Goal: Task Accomplishment & Management: Complete application form

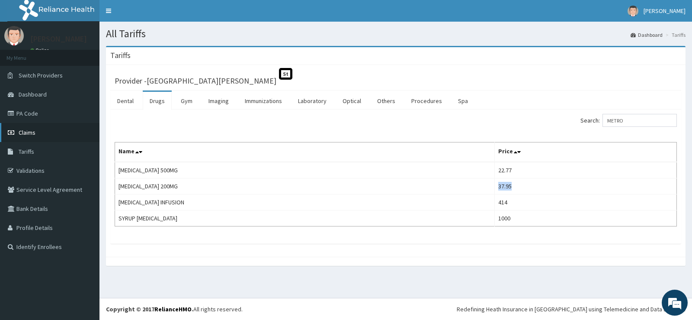
click at [26, 131] on span "Claims" at bounding box center [27, 133] width 17 height 8
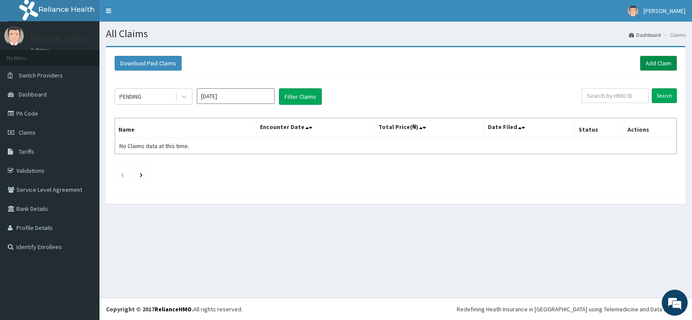
click at [651, 66] on link "Add Claim" at bounding box center [658, 63] width 37 height 15
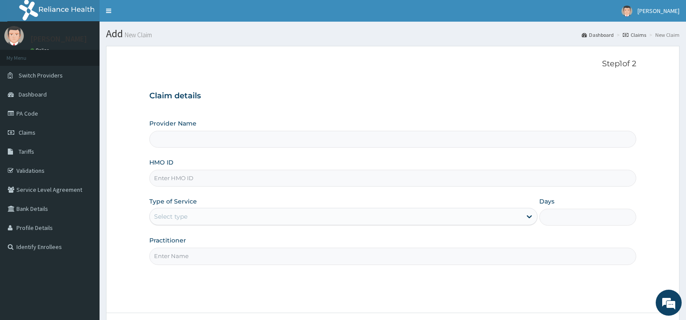
type input "[GEOGRAPHIC_DATA][PERSON_NAME]"
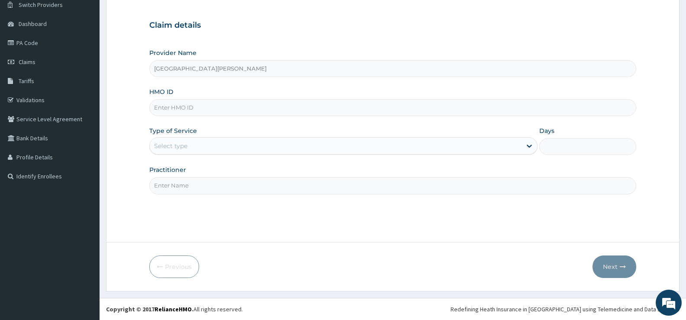
drag, startPoint x: 221, startPoint y: 104, endPoint x: 303, endPoint y: 132, distance: 86.6
click at [221, 104] on input "HMO ID" at bounding box center [392, 107] width 487 height 17
type input "g"
type input "GSV/11199/C"
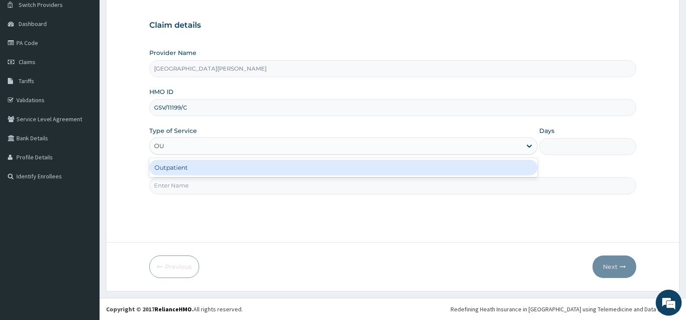
type input "OUT"
type input "1"
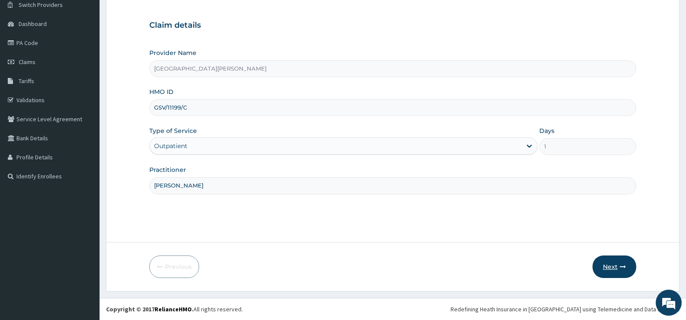
type input "DR FRANK"
click at [615, 269] on button "Next" at bounding box center [614, 266] width 44 height 23
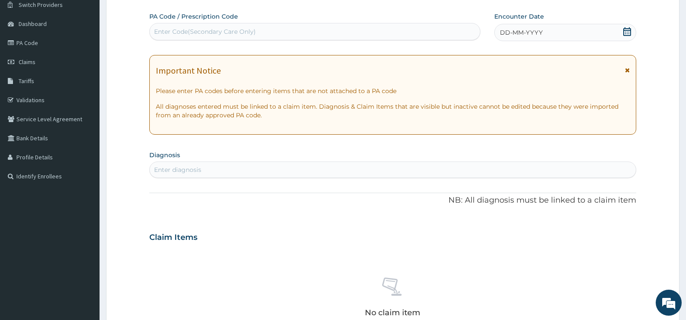
click at [625, 32] on icon at bounding box center [627, 31] width 9 height 9
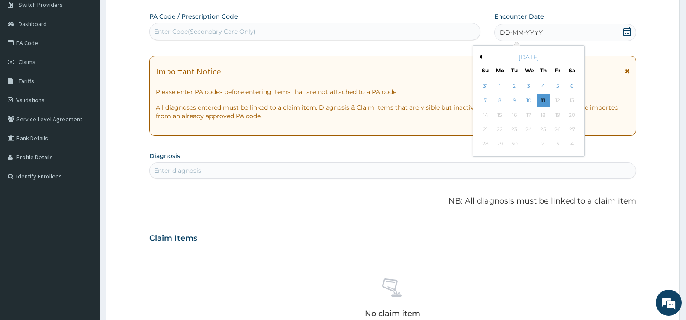
click at [480, 56] on button "Previous Month" at bounding box center [479, 57] width 4 height 4
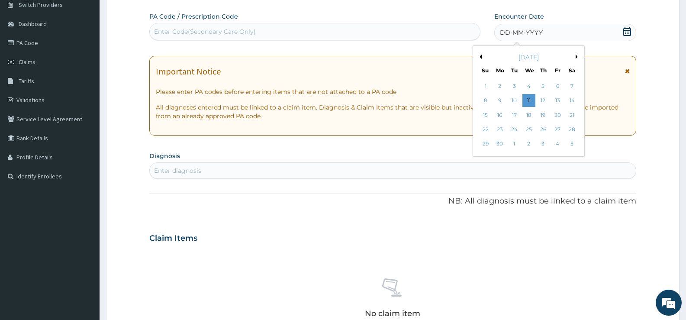
click at [480, 56] on button "Previous Month" at bounding box center [479, 57] width 4 height 4
click at [576, 57] on button "Next Month" at bounding box center [578, 57] width 4 height 4
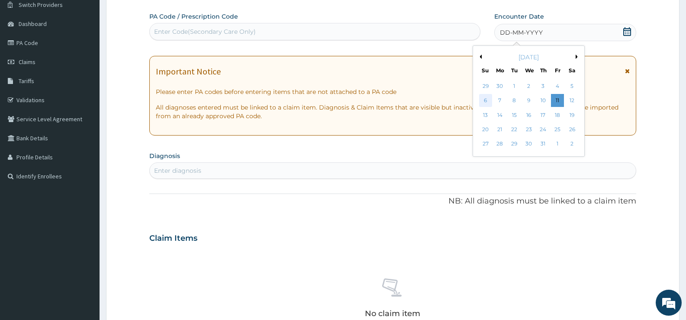
click at [485, 100] on div "6" at bounding box center [485, 100] width 13 height 13
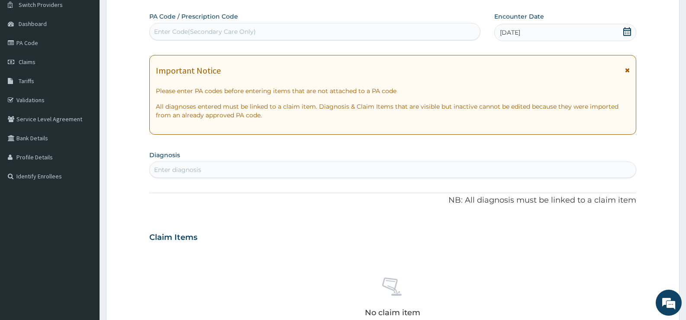
click at [242, 173] on div "Enter diagnosis" at bounding box center [393, 170] width 486 height 14
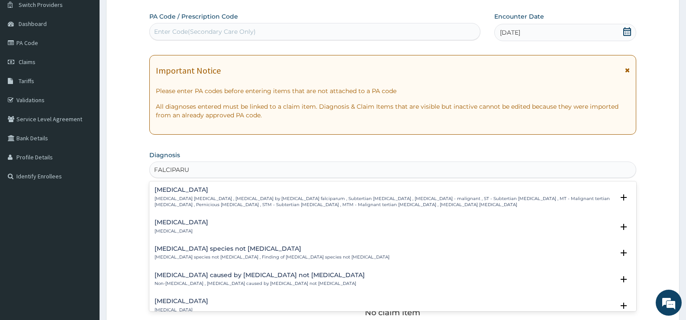
type input "FALCIPARUM"
click at [190, 190] on h4 "Falciparum malaria" at bounding box center [384, 190] width 460 height 6
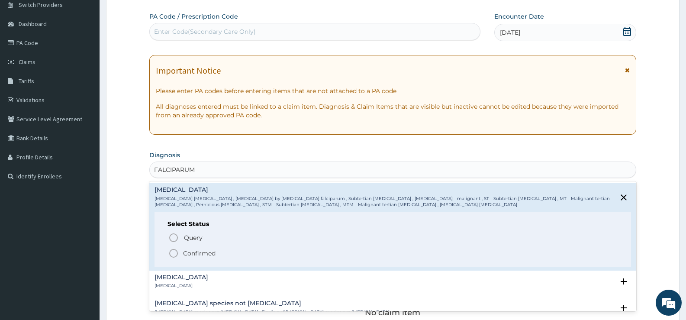
click at [200, 254] on p "Confirmed" at bounding box center [199, 253] width 32 height 9
click at [200, 254] on div "No claim item" at bounding box center [392, 299] width 487 height 100
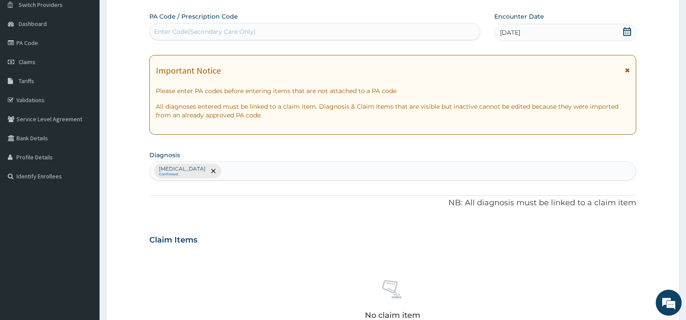
click at [257, 170] on div "Falciparum malaria Confirmed" at bounding box center [393, 171] width 486 height 18
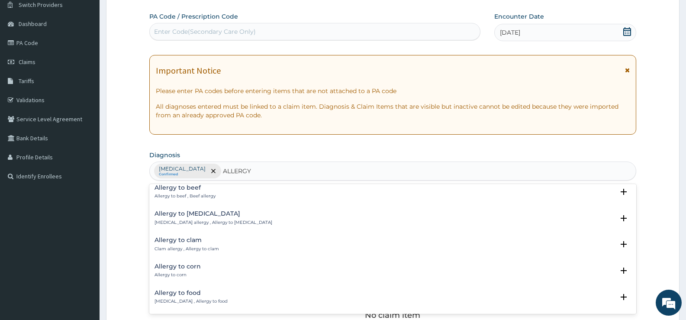
scroll to position [389, 0]
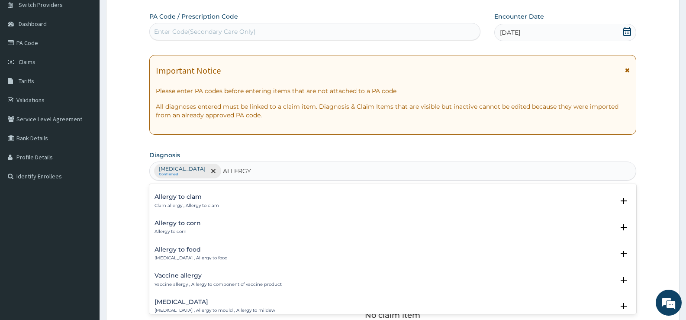
click at [241, 172] on input "ALLERGY" at bounding box center [237, 171] width 29 height 9
drag, startPoint x: 241, startPoint y: 172, endPoint x: 297, endPoint y: 218, distance: 72.3
click at [241, 172] on input "ALLERGY" at bounding box center [237, 171] width 29 height 9
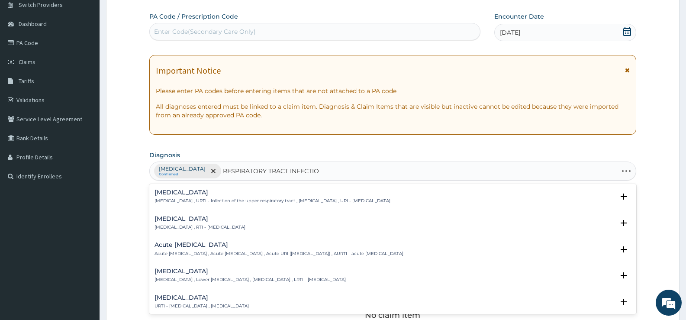
type input "RESPIRATORY TRACT INFECTION"
click at [206, 225] on p "Respiratory tract infection , RTI - Respiratory tract infection" at bounding box center [199, 227] width 91 height 6
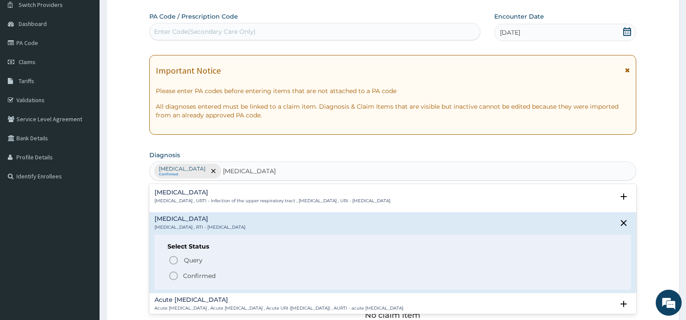
click at [195, 277] on p "Confirmed" at bounding box center [199, 275] width 32 height 9
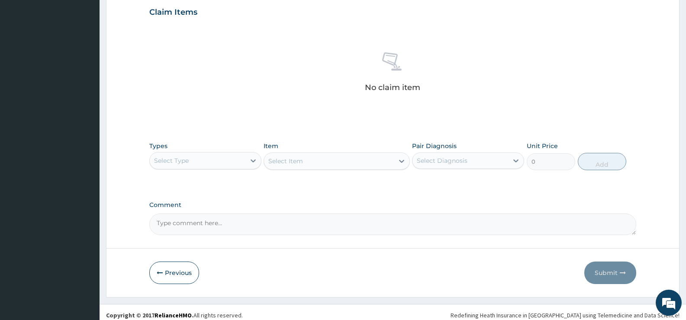
scroll to position [304, 0]
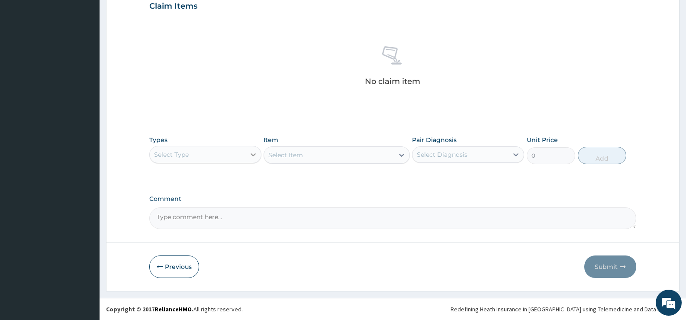
click at [249, 154] on icon at bounding box center [253, 154] width 9 height 9
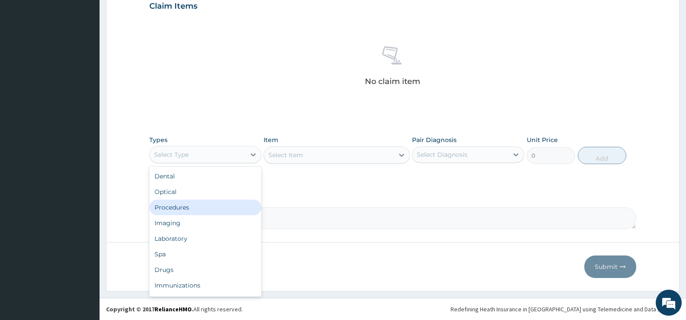
click at [171, 206] on div "Procedures" at bounding box center [205, 208] width 112 height 16
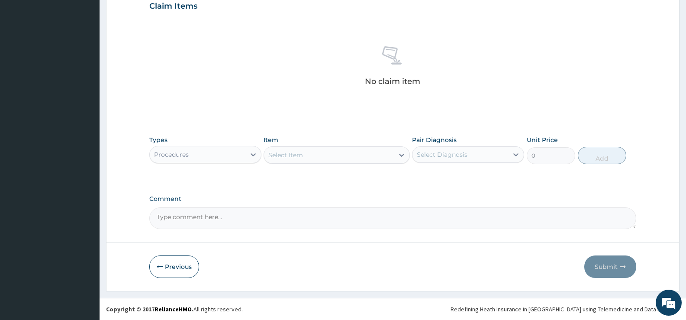
click at [392, 155] on div "Select Item" at bounding box center [328, 155] width 129 height 14
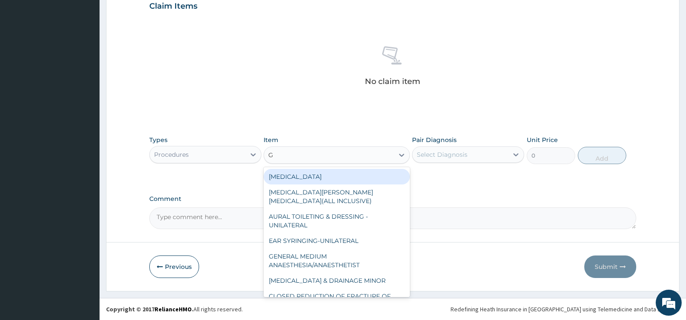
type input "GP"
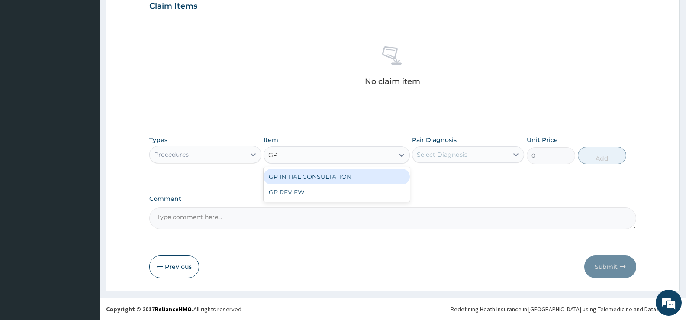
click at [338, 175] on div "GP INITIAL CONSULTATION" at bounding box center [337, 177] width 146 height 16
drag, startPoint x: 338, startPoint y: 175, endPoint x: 489, endPoint y: 179, distance: 151.1
click at [338, 175] on div "Types Procedures Item option GP INITIAL CONSULTATION focused, 115 of 159. 2 res…" at bounding box center [392, 156] width 487 height 50
type input "2000"
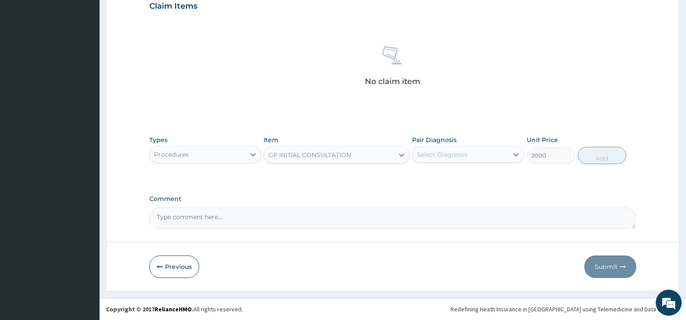
click at [480, 154] on div "Select Diagnosis" at bounding box center [460, 155] width 96 height 14
click at [478, 156] on div "Select Diagnosis" at bounding box center [460, 155] width 96 height 14
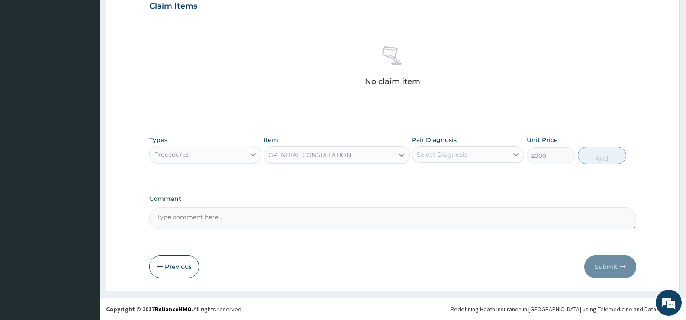
click at [478, 156] on div "Select Diagnosis" at bounding box center [460, 155] width 96 height 14
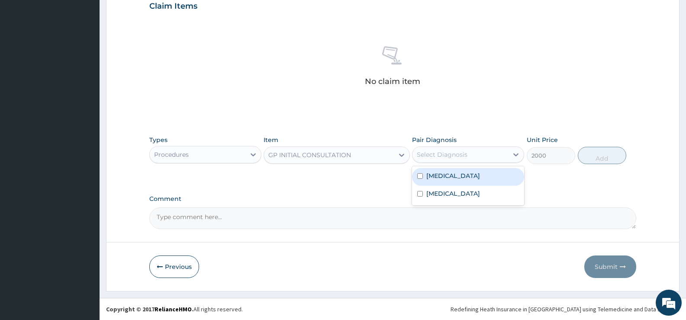
click at [478, 156] on div "Select Diagnosis" at bounding box center [460, 155] width 96 height 14
click at [459, 176] on label "Falciparum malaria" at bounding box center [453, 175] width 54 height 9
checkbox input "true"
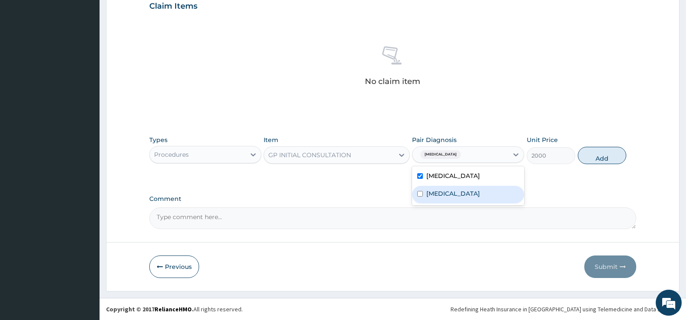
click at [455, 193] on label "Respiratory tract infection" at bounding box center [453, 193] width 54 height 9
checkbox input "true"
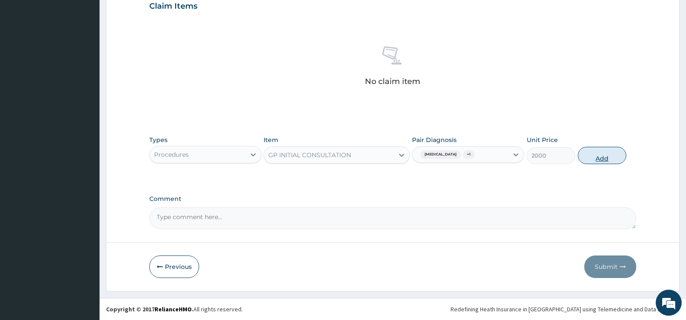
click at [599, 156] on button "Add" at bounding box center [602, 155] width 48 height 17
type input "0"
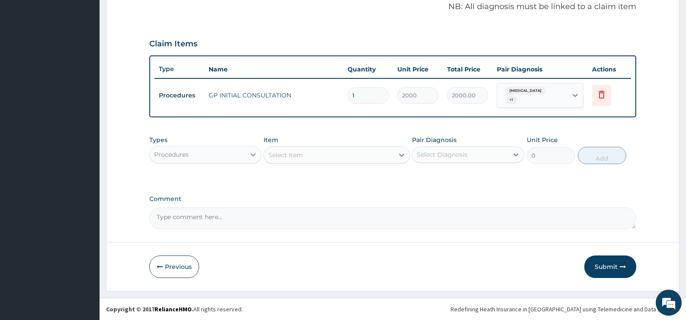
click at [254, 154] on icon at bounding box center [253, 154] width 5 height 3
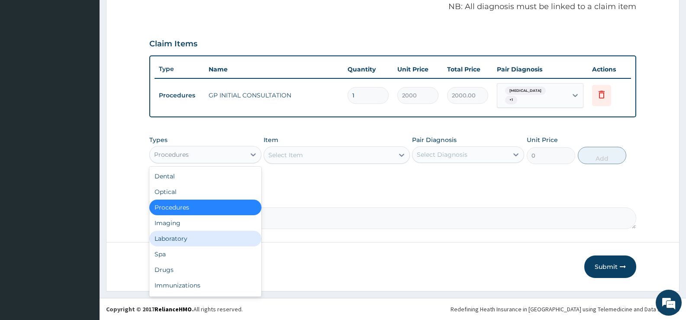
drag, startPoint x: 187, startPoint y: 239, endPoint x: 191, endPoint y: 237, distance: 5.2
click at [187, 239] on div "Laboratory" at bounding box center [205, 239] width 112 height 16
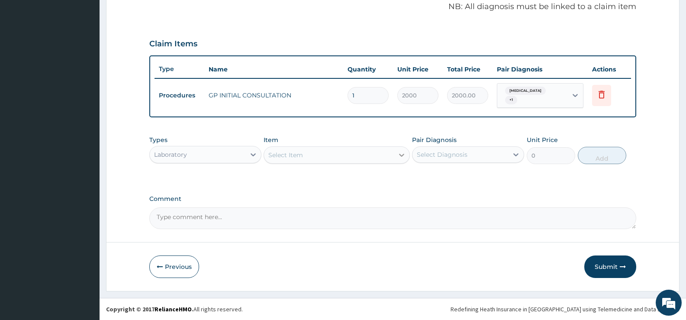
click at [403, 156] on icon at bounding box center [401, 155] width 9 height 9
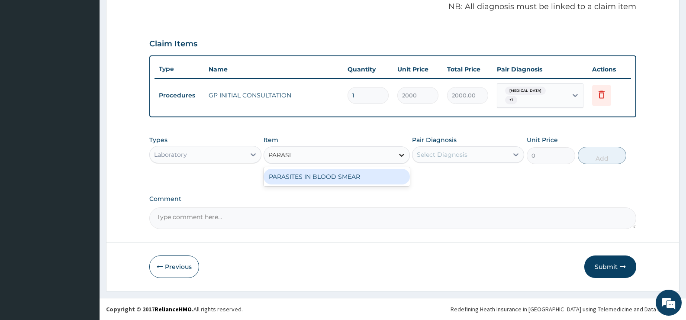
type input "PARASITE"
click at [370, 182] on div "PARASITES IN BLOOD SMEAR" at bounding box center [337, 177] width 146 height 16
drag, startPoint x: 370, startPoint y: 182, endPoint x: 398, endPoint y: 174, distance: 29.7
click at [370, 182] on div "PA Code / Prescription Code Enter Code(Secondary Care Only) Encounter Date 06-0…" at bounding box center [392, 22] width 487 height 413
type input "1100"
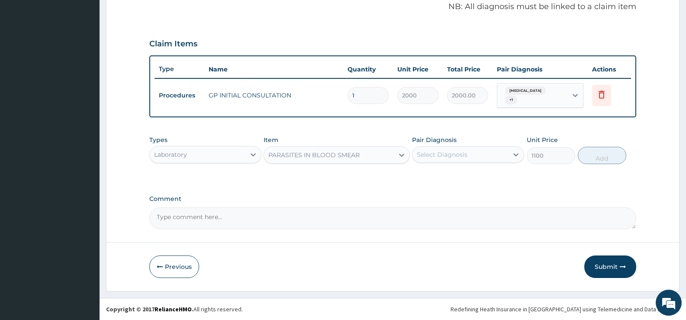
click at [479, 153] on div "Select Diagnosis" at bounding box center [460, 155] width 96 height 14
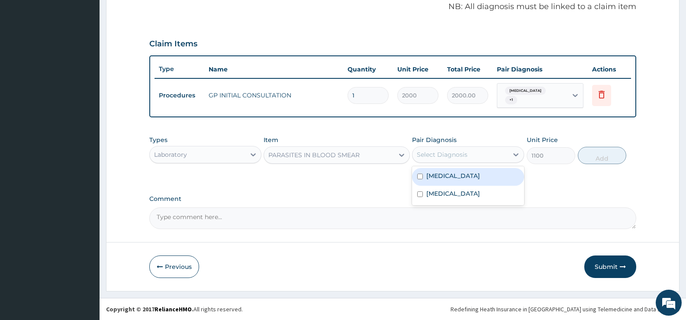
click at [463, 174] on label "Falciparum malaria" at bounding box center [453, 175] width 54 height 9
checkbox input "true"
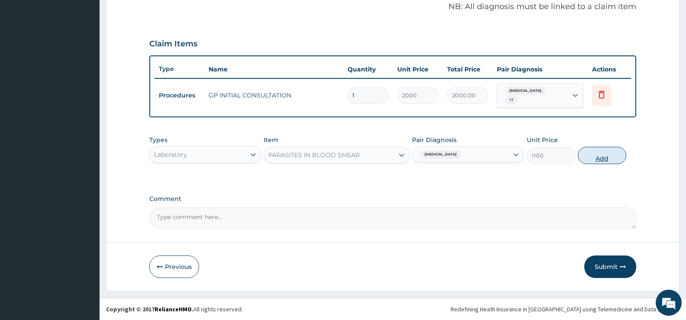
click at [590, 157] on button "Add" at bounding box center [602, 155] width 48 height 17
type input "0"
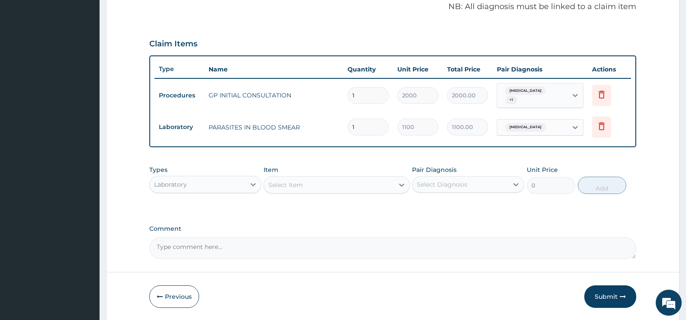
click at [230, 187] on div "Laboratory" at bounding box center [198, 184] width 96 height 14
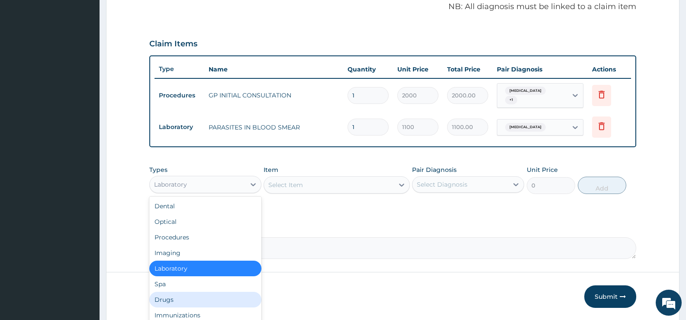
click at [171, 298] on div "Drugs" at bounding box center [205, 300] width 112 height 16
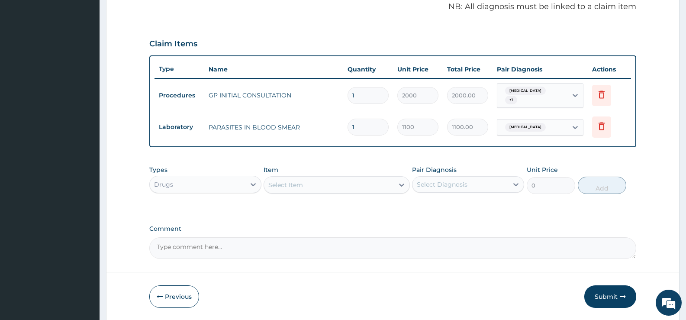
click at [392, 186] on div "Select Item" at bounding box center [328, 185] width 129 height 14
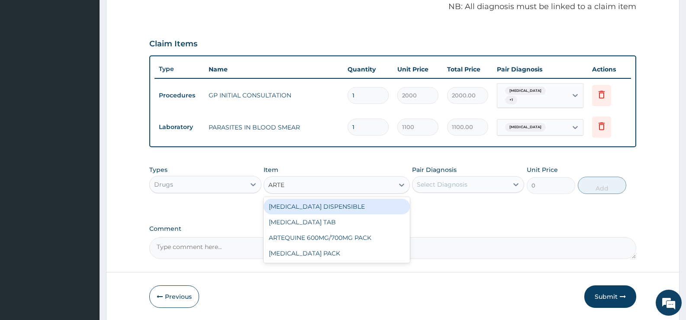
type input "ARTEM"
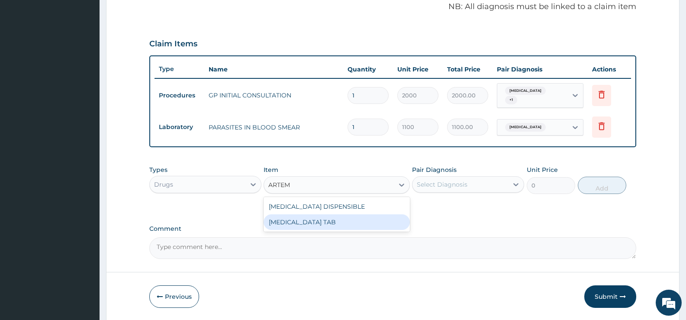
click at [356, 226] on div "COARTEM TAB" at bounding box center [337, 222] width 146 height 16
type input "1035"
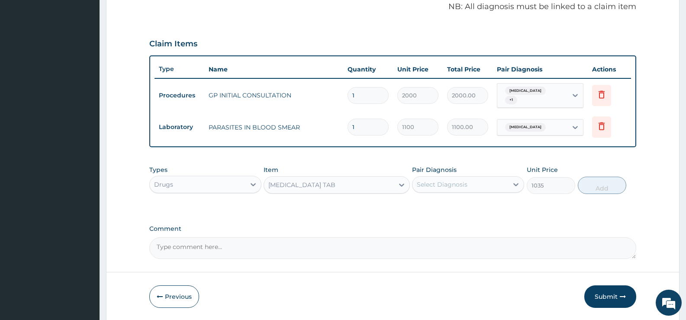
click at [491, 185] on div "Select Diagnosis" at bounding box center [460, 184] width 96 height 14
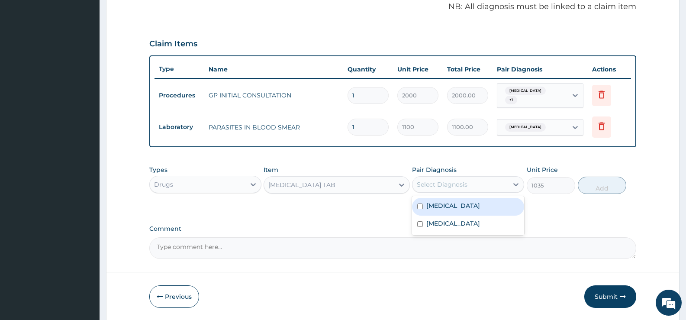
click at [471, 205] on label "Falciparum malaria" at bounding box center [453, 205] width 54 height 9
checkbox input "true"
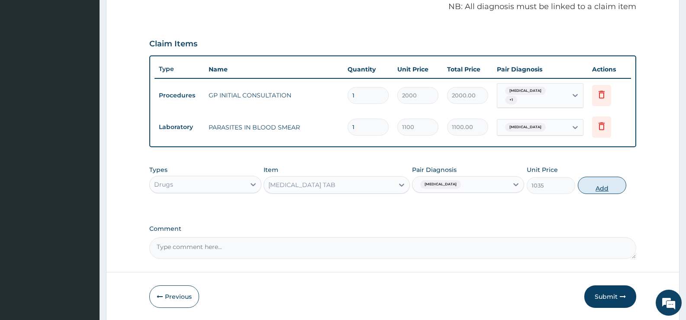
click at [590, 186] on button "Add" at bounding box center [602, 185] width 48 height 17
type input "0"
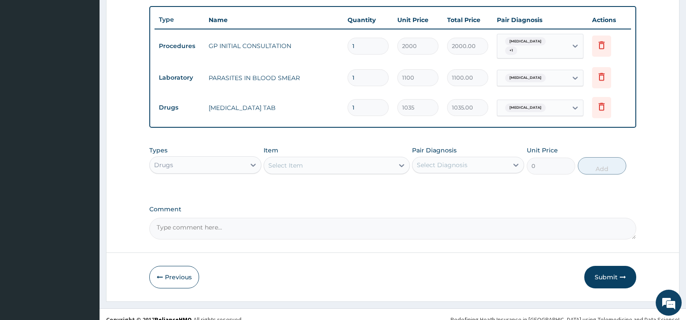
scroll to position [326, 0]
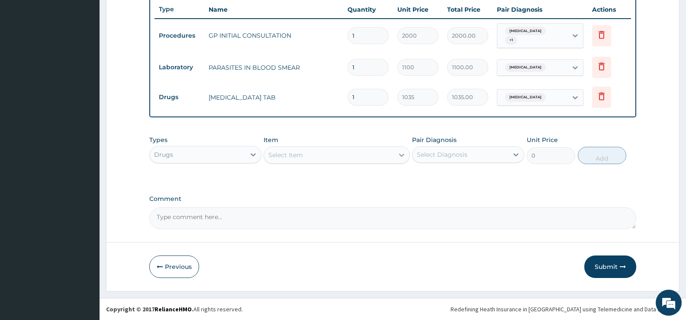
click at [397, 154] on icon at bounding box center [401, 155] width 9 height 9
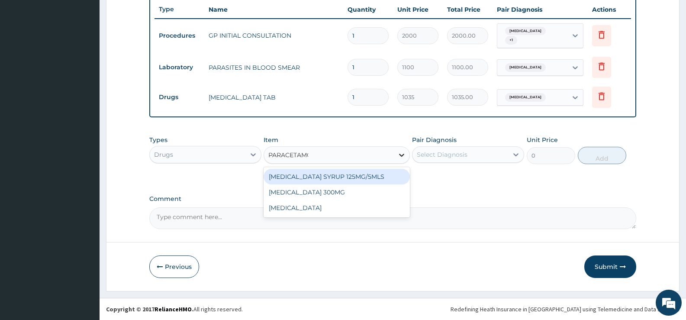
type input "PARACETAMOL"
click at [367, 179] on div "PARACETAMOL SYRUP 125MG/5MLS" at bounding box center [337, 177] width 146 height 16
type input "207"
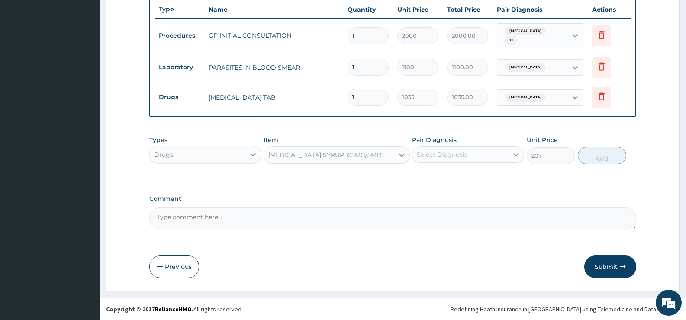
click at [511, 152] on div at bounding box center [516, 155] width 16 height 16
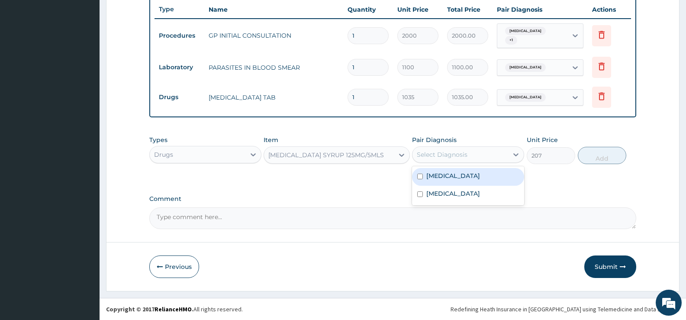
click at [470, 173] on label "Falciparum malaria" at bounding box center [453, 175] width 54 height 9
checkbox input "true"
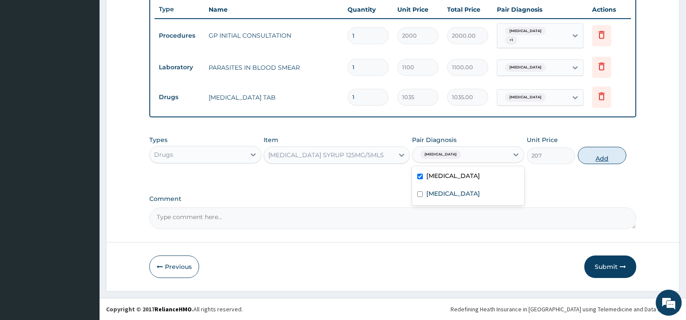
click at [591, 156] on button "Add" at bounding box center [602, 155] width 48 height 17
type input "0"
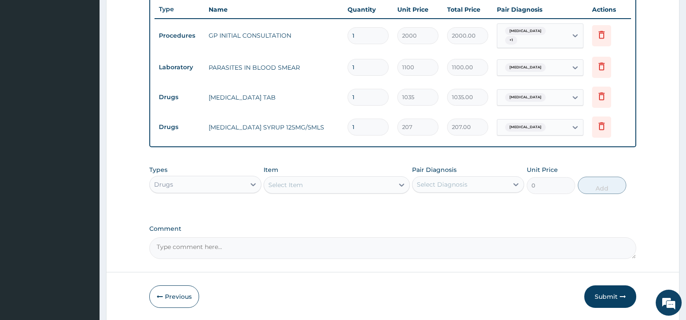
click at [392, 188] on div "Select Item" at bounding box center [328, 185] width 129 height 14
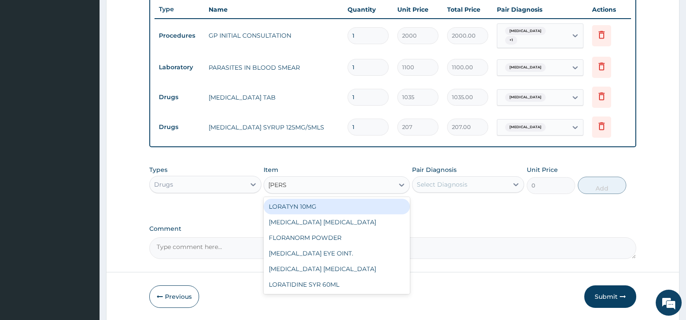
type input "LORAT"
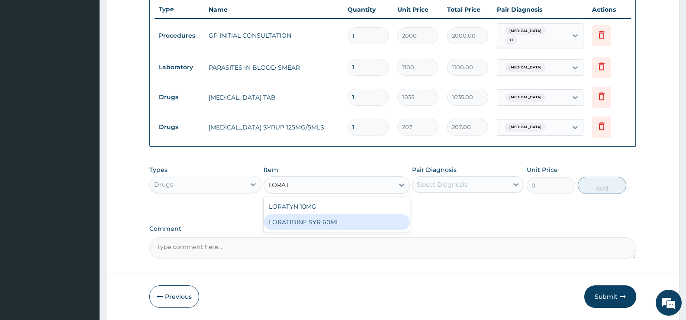
click at [368, 225] on div "LORATIDINE SYR 60ML" at bounding box center [337, 222] width 146 height 16
click at [368, 225] on div "PA Code / Prescription Code Enter Code(Secondary Care Only) Encounter Date 06-0…" at bounding box center [392, 7] width 487 height 502
type input "600"
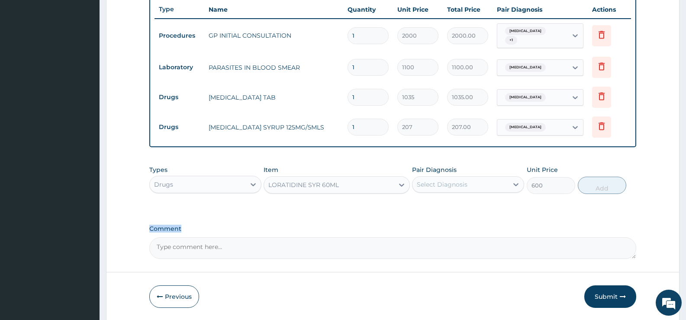
click at [502, 182] on div "Select Diagnosis" at bounding box center [460, 184] width 96 height 14
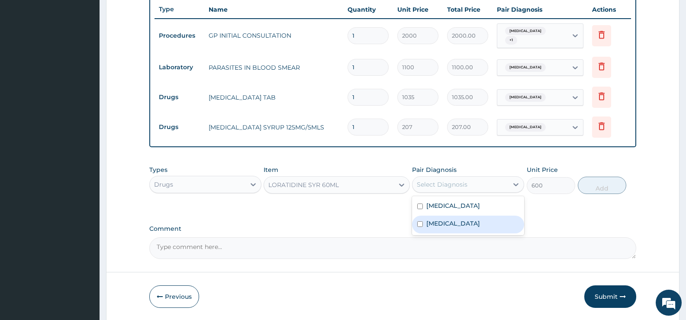
click at [466, 219] on label "Respiratory tract infection" at bounding box center [453, 223] width 54 height 9
checkbox input "true"
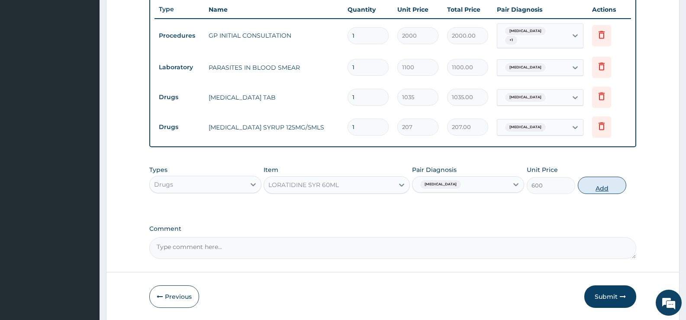
click at [599, 188] on button "Add" at bounding box center [602, 185] width 48 height 17
type input "0"
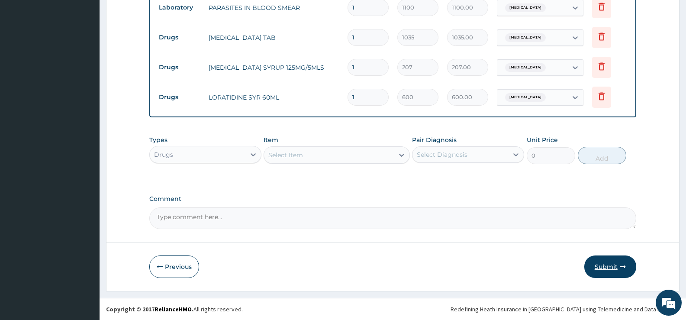
click at [605, 263] on button "Submit" at bounding box center [610, 266] width 52 height 23
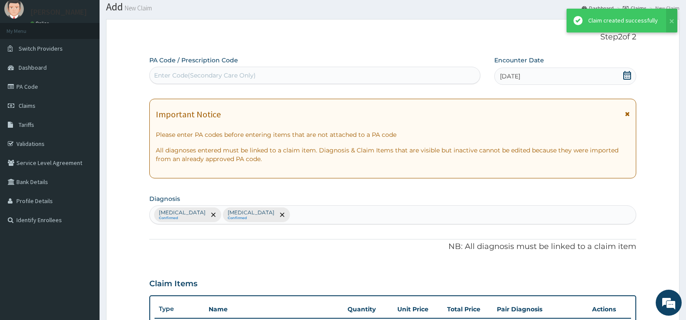
scroll to position [386, 0]
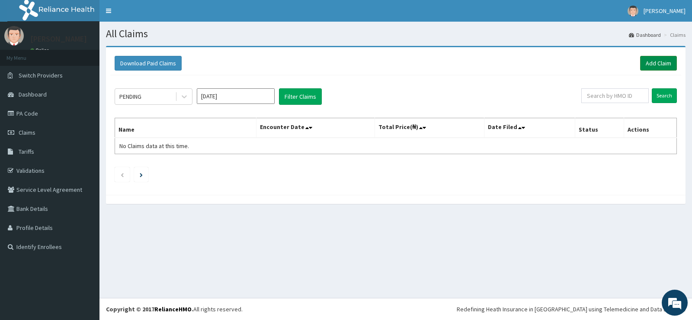
click at [657, 62] on link "Add Claim" at bounding box center [658, 63] width 37 height 15
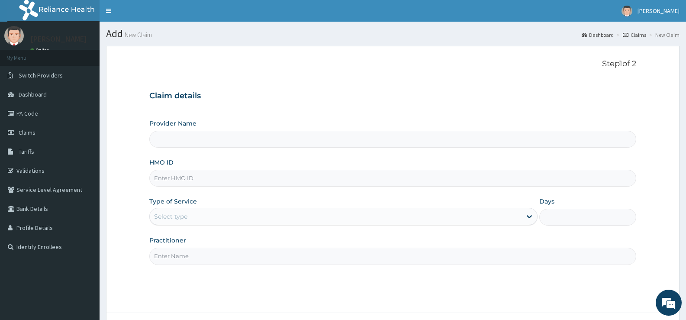
type input "[GEOGRAPHIC_DATA][PERSON_NAME]"
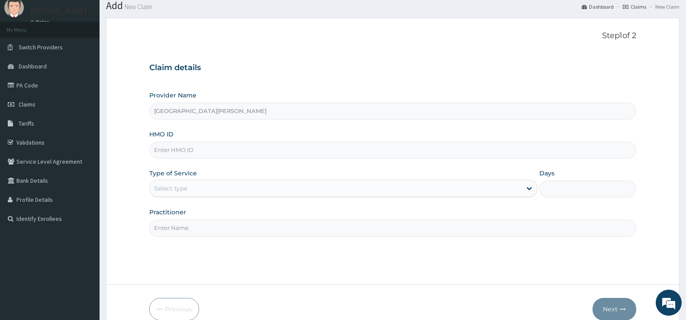
scroll to position [43, 0]
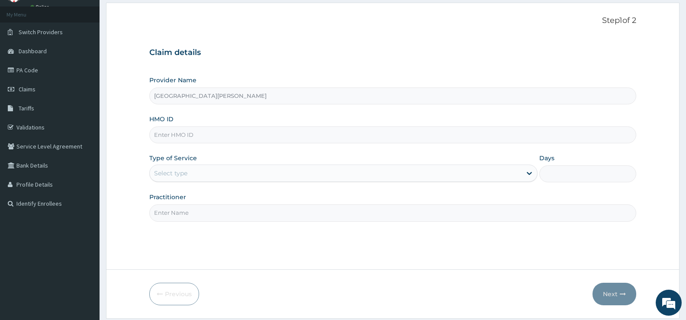
click at [249, 136] on input "HMO ID" at bounding box center [392, 134] width 487 height 17
type input "CIL/10064/A"
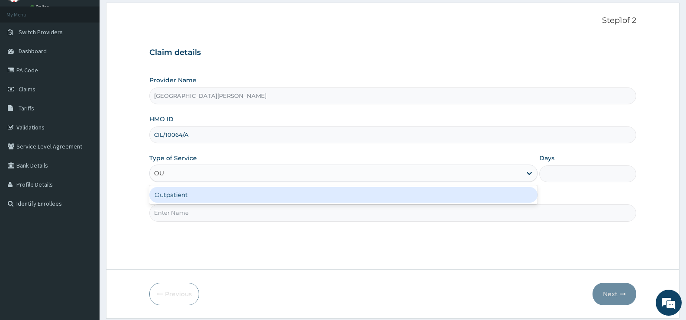
type input "OUT"
type input "1"
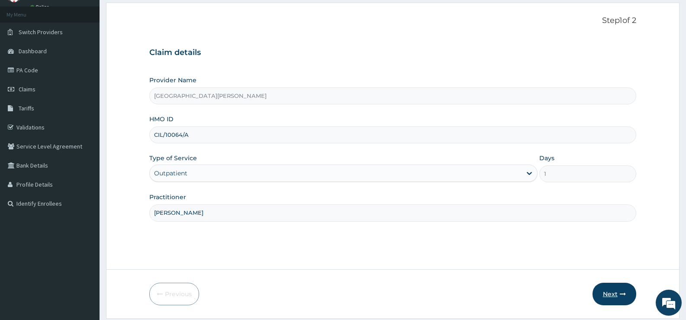
type input "DR FRANK"
click at [615, 290] on button "Next" at bounding box center [614, 294] width 44 height 23
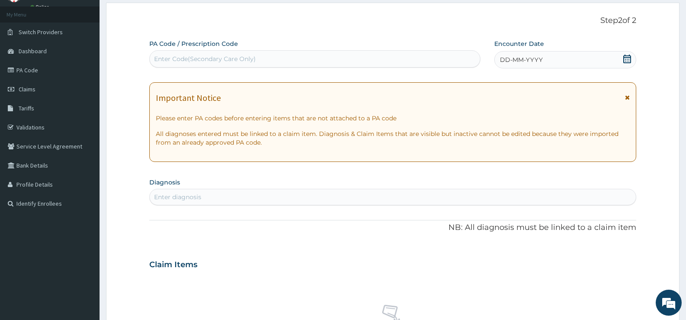
click at [625, 58] on icon at bounding box center [627, 59] width 9 height 9
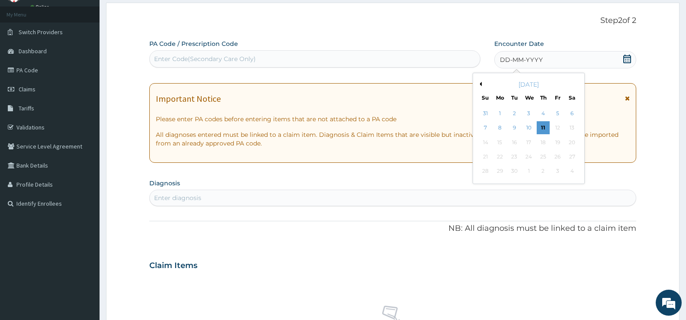
click at [480, 84] on button "Previous Month" at bounding box center [479, 84] width 4 height 4
click at [485, 127] on div "6" at bounding box center [485, 128] width 13 height 13
drag, startPoint x: 485, startPoint y: 127, endPoint x: 487, endPoint y: 138, distance: 11.8
click at [485, 127] on div "Important Notice Please enter PA codes before entering items that are not attac…" at bounding box center [392, 123] width 487 height 80
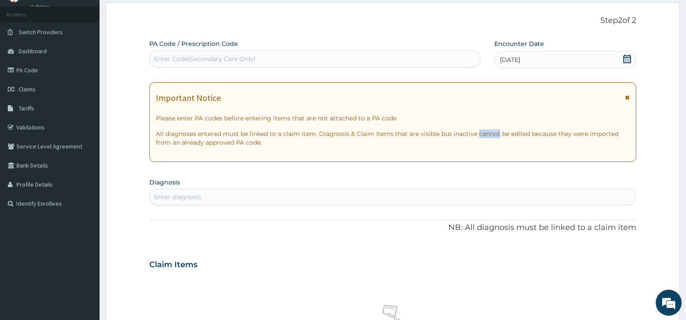
click at [328, 193] on div "Enter diagnosis" at bounding box center [393, 197] width 486 height 14
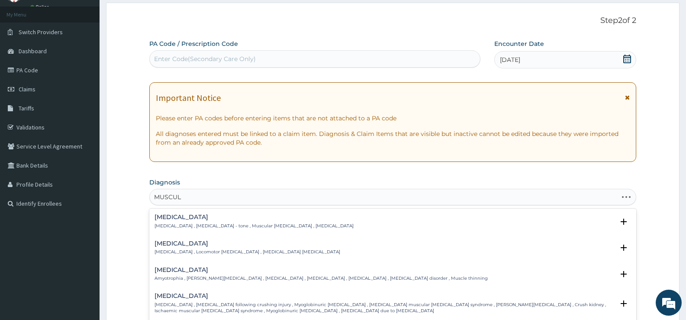
type input "MUSCULO"
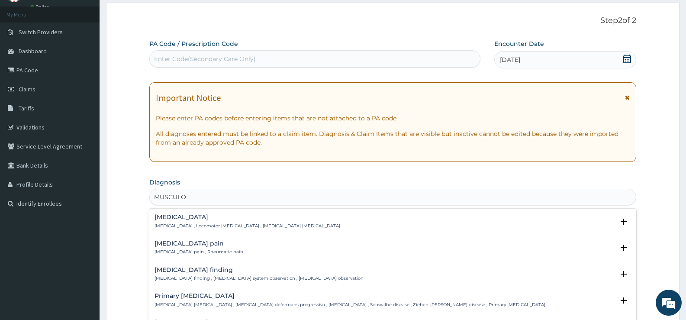
click at [208, 242] on h4 "Musculoskeletal pain" at bounding box center [198, 243] width 89 height 6
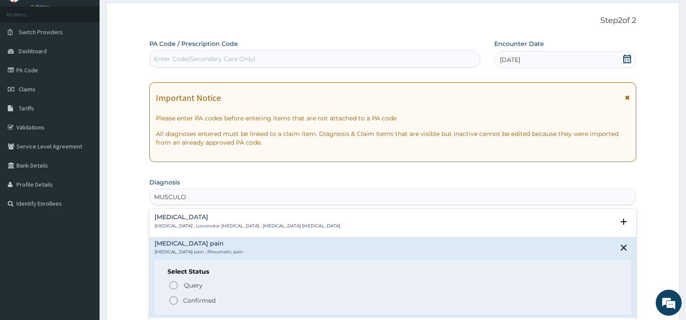
click at [210, 299] on p "Confirmed" at bounding box center [199, 300] width 32 height 9
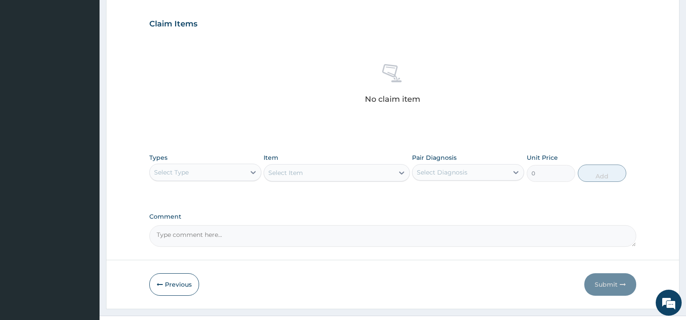
scroll to position [304, 0]
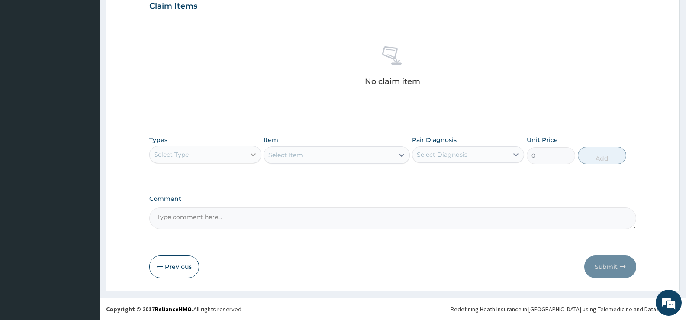
click at [253, 156] on icon at bounding box center [253, 154] width 5 height 3
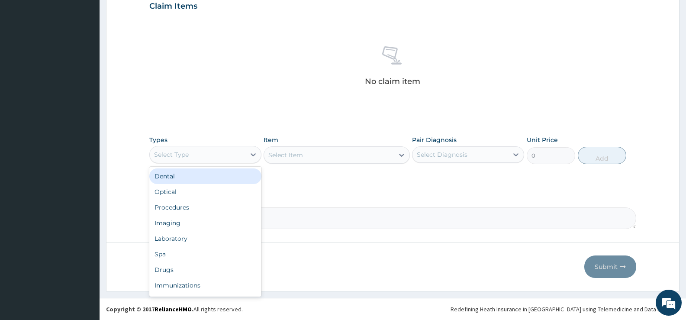
click at [242, 154] on div "Select Type" at bounding box center [198, 155] width 96 height 14
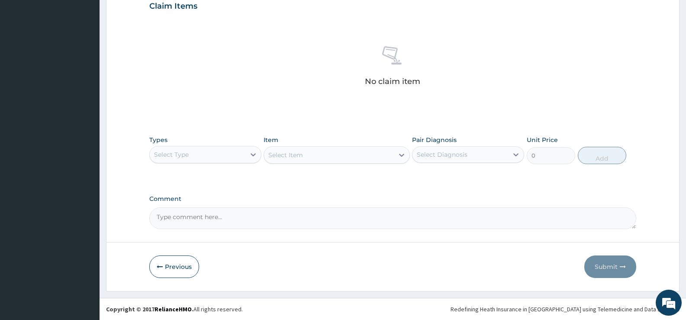
click at [242, 154] on div "Select Type" at bounding box center [198, 155] width 96 height 14
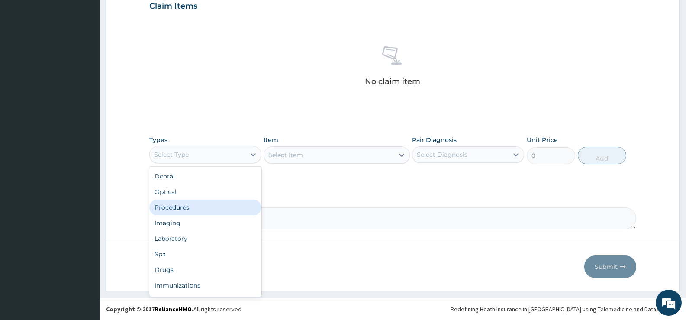
click at [186, 205] on div "Procedures" at bounding box center [205, 208] width 112 height 16
click at [186, 205] on div "Comment" at bounding box center [392, 212] width 487 height 34
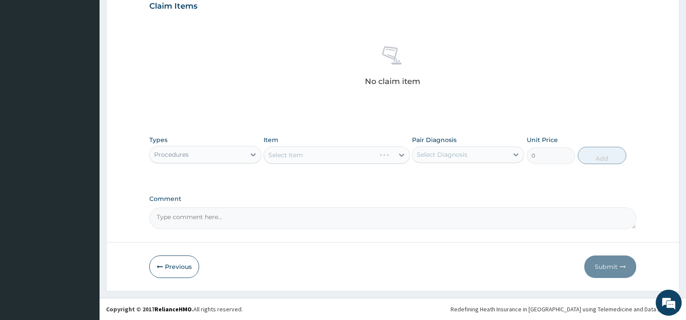
click at [490, 93] on div "No claim item" at bounding box center [392, 68] width 487 height 100
click at [396, 155] on div at bounding box center [402, 155] width 16 height 16
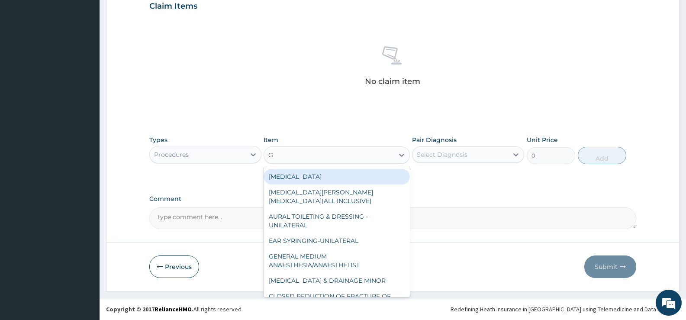
type input "GP"
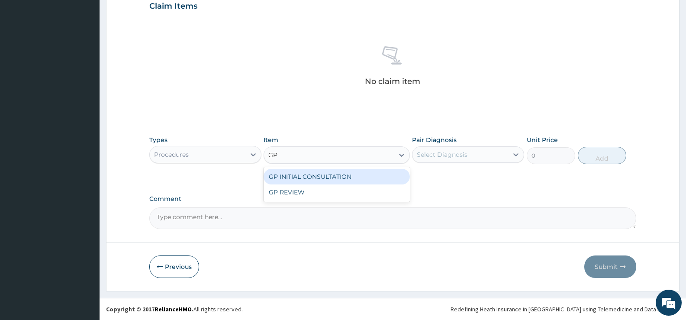
click at [382, 173] on div "GP INITIAL CONSULTATION" at bounding box center [337, 177] width 146 height 16
type input "2000"
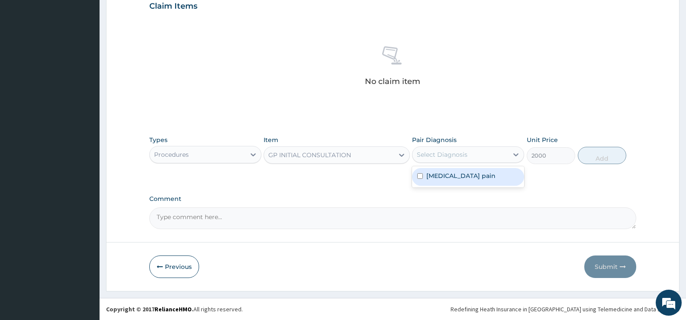
click at [480, 153] on div "Select Diagnosis" at bounding box center [460, 155] width 96 height 14
click at [480, 151] on div "Select Diagnosis" at bounding box center [460, 155] width 96 height 14
click at [463, 180] on div "Musculoskeletal pain" at bounding box center [468, 177] width 112 height 18
checkbox input "true"
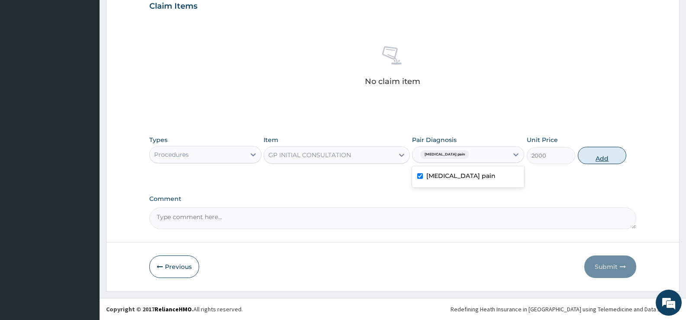
click at [602, 154] on button "Add" at bounding box center [602, 155] width 48 height 17
type input "0"
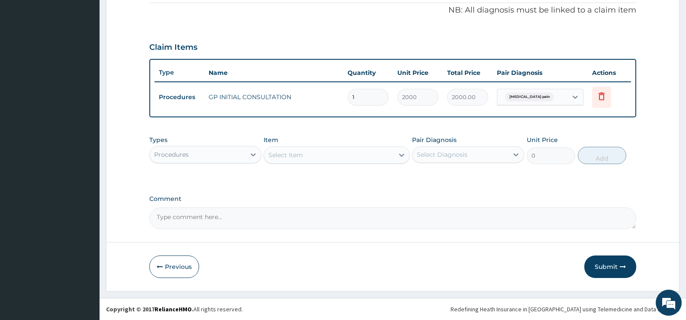
scroll to position [263, 0]
click at [254, 156] on icon at bounding box center [253, 154] width 9 height 9
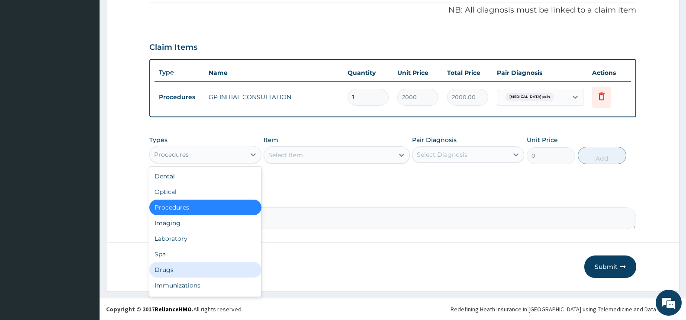
click at [170, 267] on div "Drugs" at bounding box center [205, 270] width 112 height 16
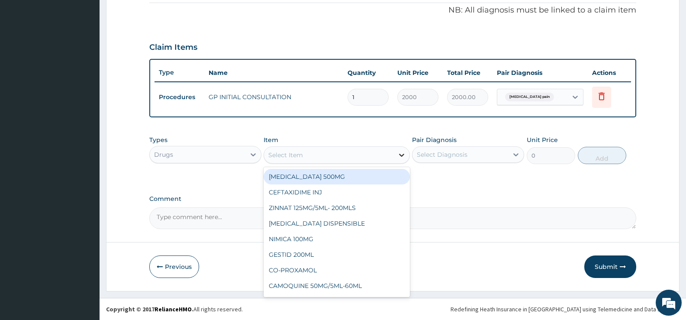
click at [398, 155] on icon at bounding box center [401, 155] width 9 height 9
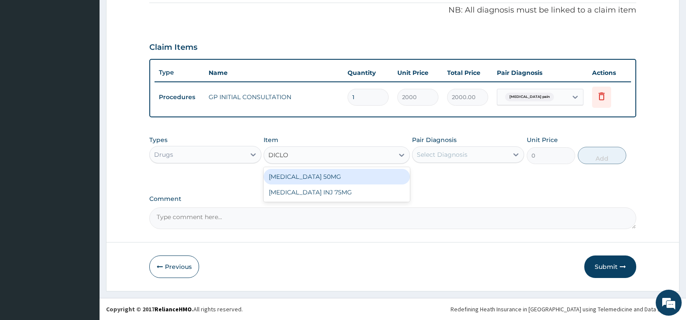
type input "DICLO"
click at [330, 177] on div "DICLOFENAC 50MG" at bounding box center [337, 177] width 146 height 16
type input "51.75"
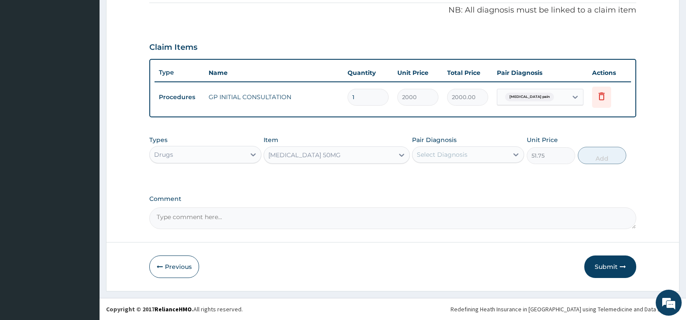
click at [477, 155] on div "Select Diagnosis" at bounding box center [460, 155] width 96 height 14
click at [466, 175] on label "Musculoskeletal pain" at bounding box center [460, 175] width 69 height 9
checkbox input "true"
click at [597, 157] on button "Add" at bounding box center [602, 155] width 48 height 17
type input "0"
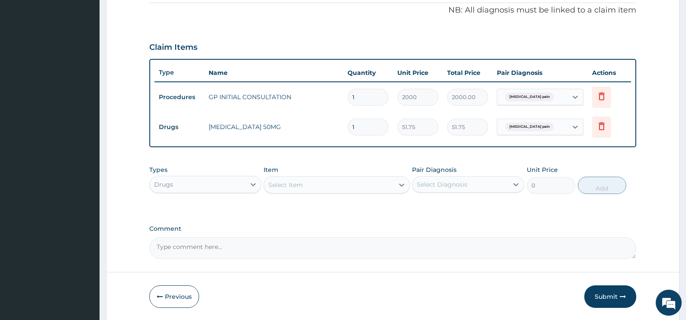
type input "10"
type input "517.50"
type input "10"
click at [373, 190] on div "Select Item" at bounding box center [328, 185] width 129 height 14
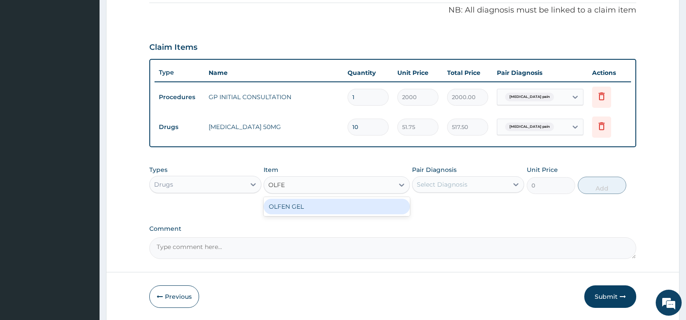
type input "OLFEN"
click at [347, 212] on div "OLFEN GEL" at bounding box center [337, 207] width 146 height 16
type input "759"
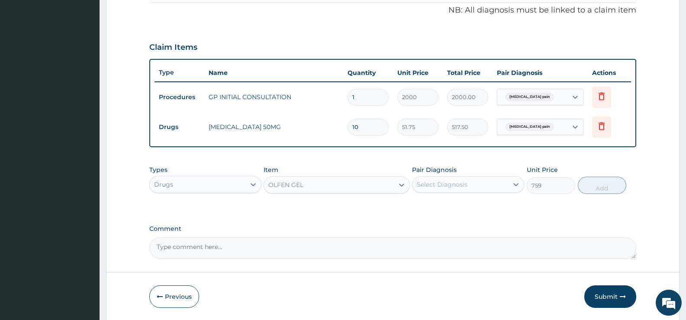
click at [451, 185] on div "Select Diagnosis" at bounding box center [442, 184] width 51 height 9
click at [451, 204] on label "Musculoskeletal pain" at bounding box center [460, 205] width 69 height 9
checkbox input "true"
click at [613, 182] on button "Add" at bounding box center [602, 185] width 48 height 17
type input "0"
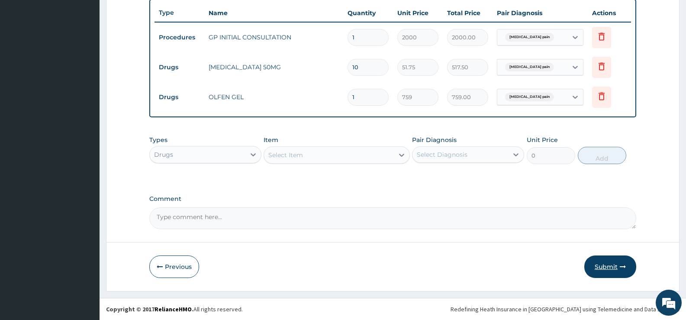
click at [613, 267] on button "Submit" at bounding box center [610, 266] width 52 height 23
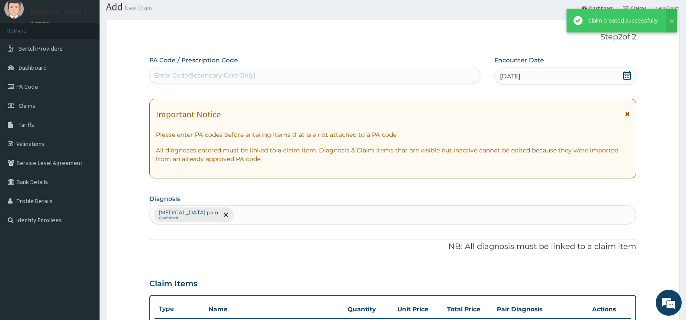
scroll to position [323, 0]
